Goal: Find specific page/section: Find specific page/section

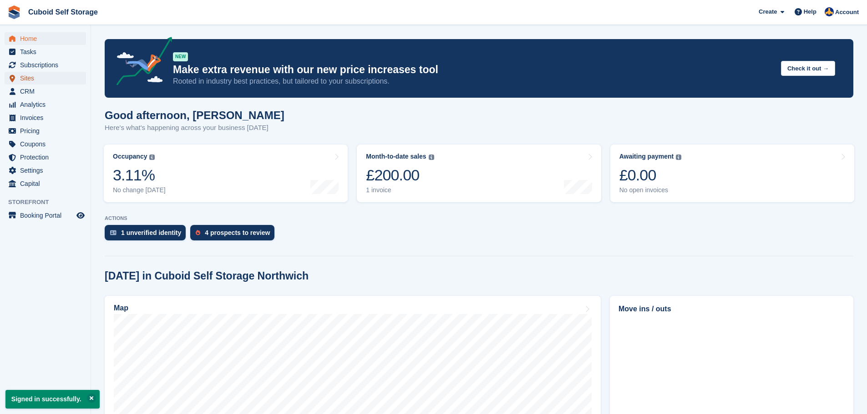
click at [25, 82] on span "Sites" at bounding box center [47, 78] width 55 height 13
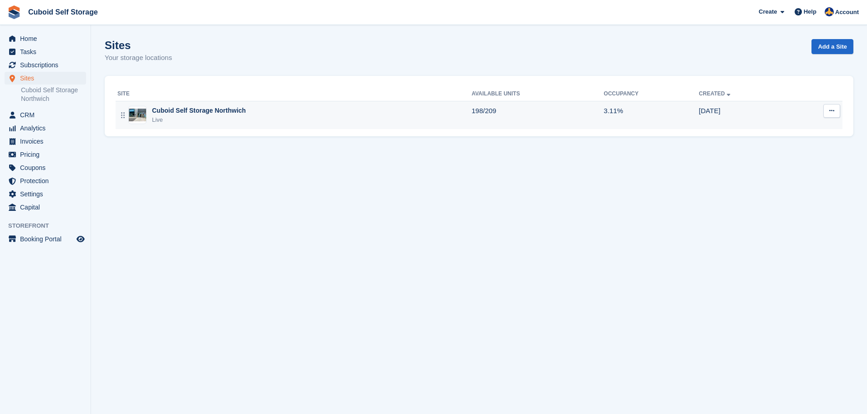
click at [187, 111] on div "Cuboid Self Storage Northwich" at bounding box center [199, 111] width 94 height 10
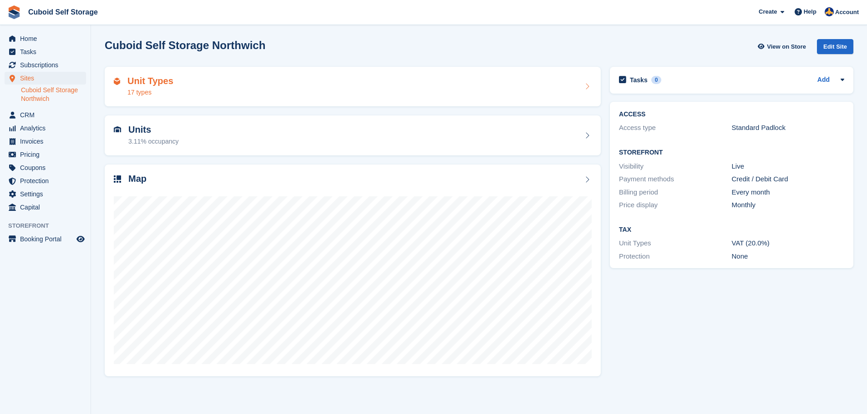
click at [160, 92] on div "17 types" at bounding box center [150, 93] width 46 height 10
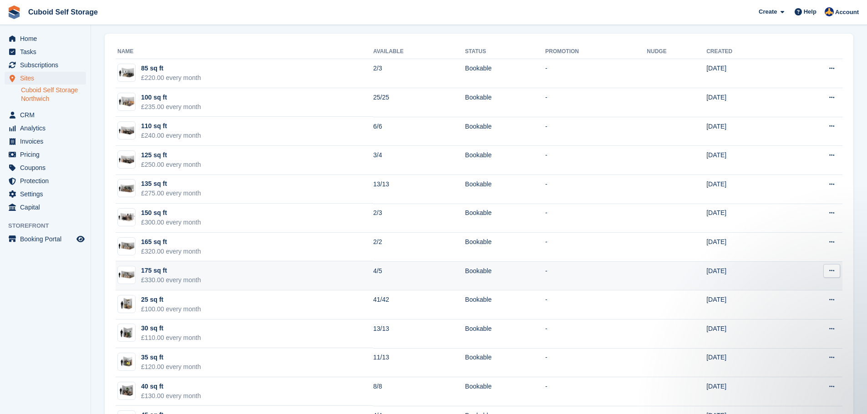
scroll to position [9, 0]
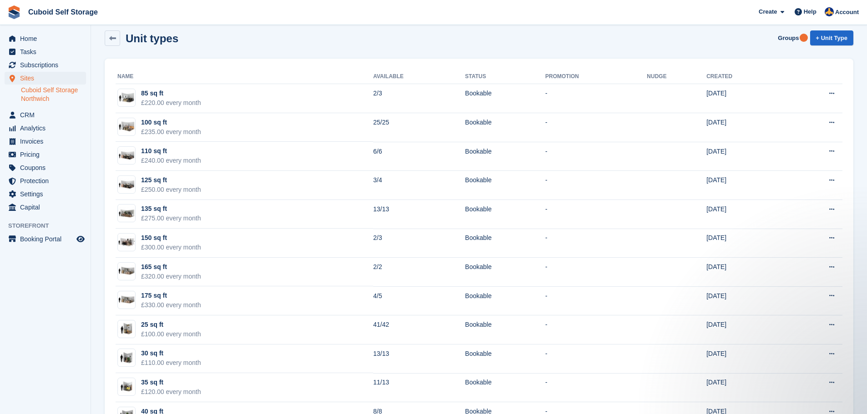
click at [29, 89] on link "Cuboid Self Storage Northwich" at bounding box center [53, 94] width 65 height 17
